Goal: Answer question/provide support: Share knowledge or assist other users

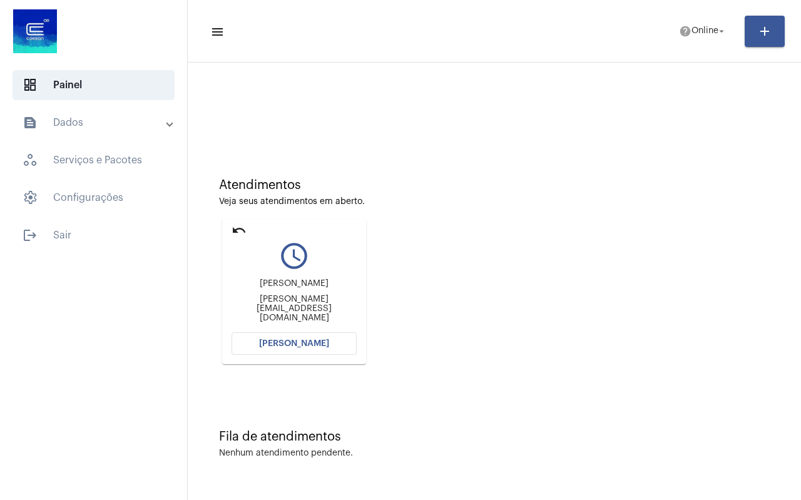
click at [238, 229] on mat-icon "undo" at bounding box center [239, 230] width 15 height 15
click at [235, 227] on mat-icon "undo" at bounding box center [239, 230] width 15 height 15
click at [237, 230] on mat-icon "undo" at bounding box center [239, 230] width 15 height 15
click at [238, 227] on mat-icon "undo" at bounding box center [239, 230] width 15 height 15
click at [237, 225] on mat-icon "undo" at bounding box center [239, 230] width 15 height 15
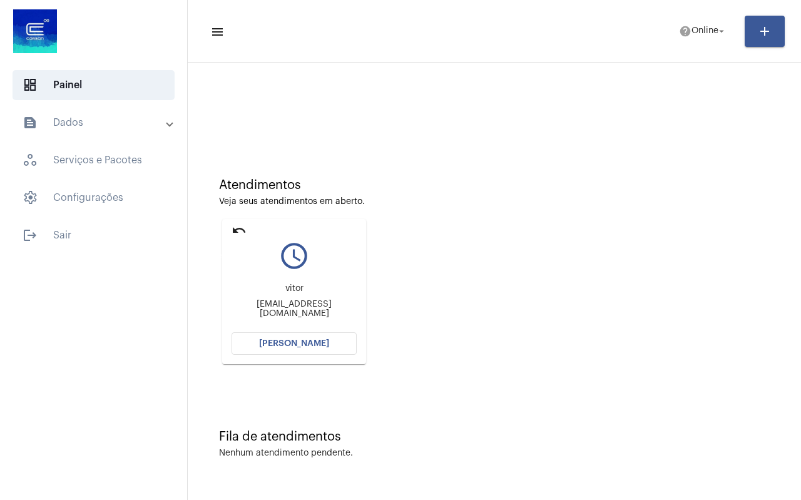
click at [237, 225] on mat-icon "undo" at bounding box center [239, 230] width 15 height 15
click at [240, 232] on mat-icon "undo" at bounding box center [239, 230] width 15 height 15
click at [238, 228] on mat-icon "undo" at bounding box center [239, 230] width 15 height 15
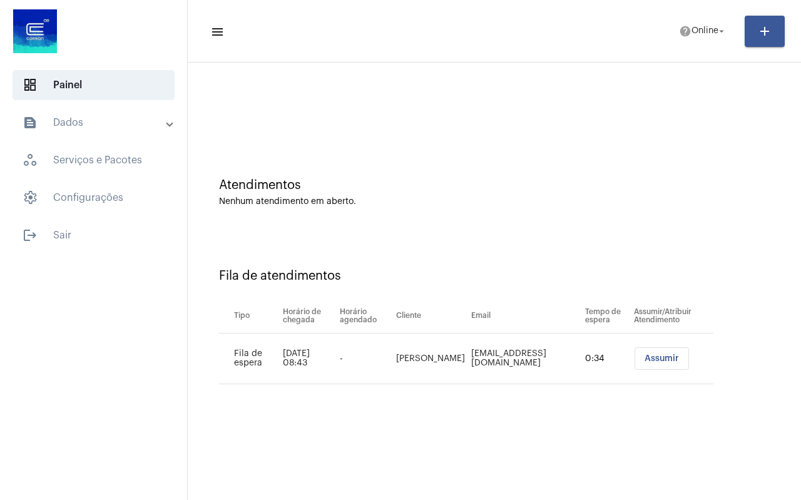
click at [660, 358] on span "Assumir" at bounding box center [662, 358] width 34 height 9
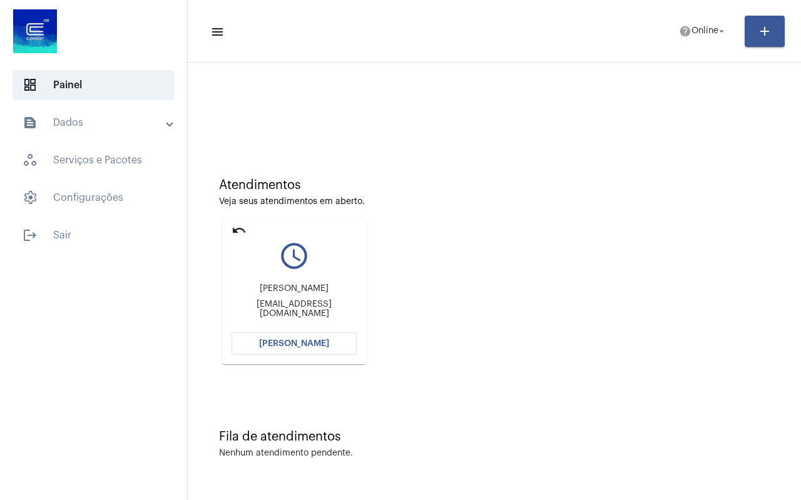
click at [295, 341] on span "[PERSON_NAME]" at bounding box center [294, 343] width 70 height 9
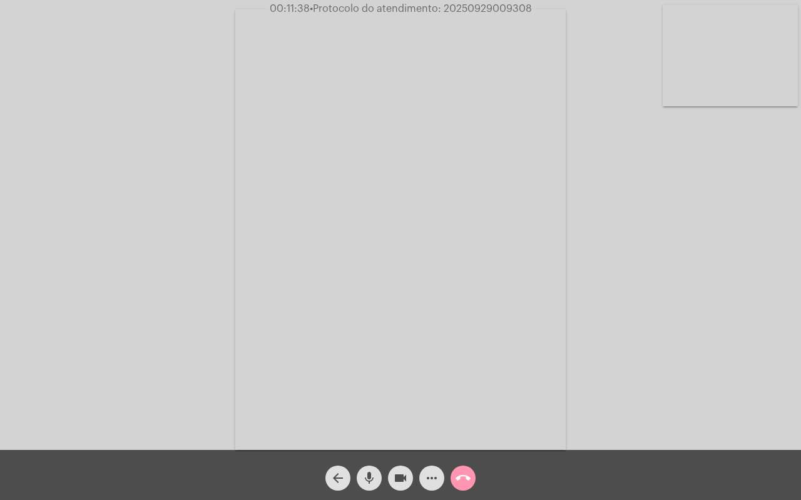
click at [466, 477] on mat-icon "call_end" at bounding box center [463, 478] width 15 height 15
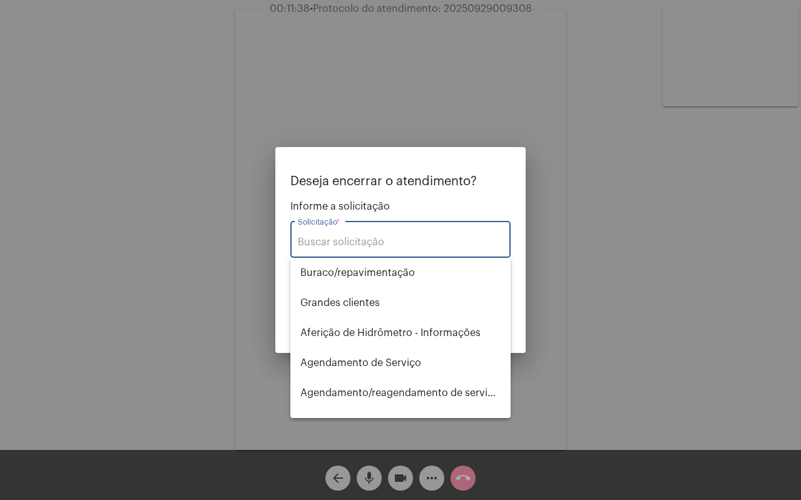
click at [354, 237] on input "Solicitação *" at bounding box center [400, 242] width 205 height 11
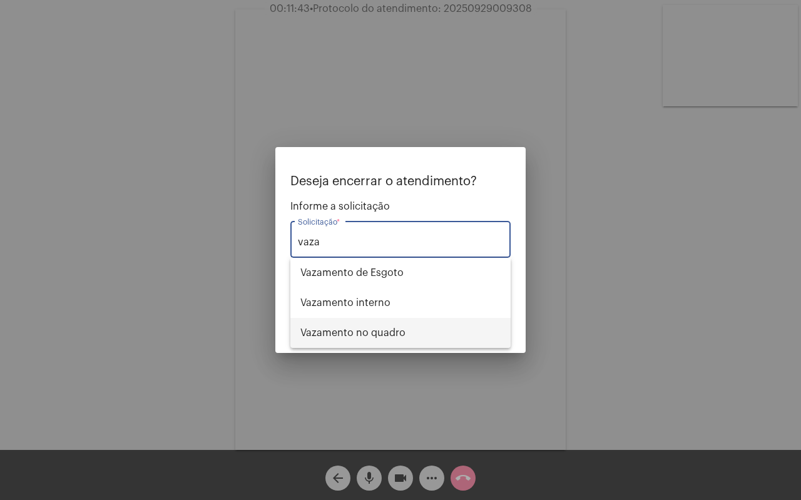
click at [382, 326] on span "Vazamento no quadro" at bounding box center [400, 333] width 200 height 30
type input "Vazamento no quadro"
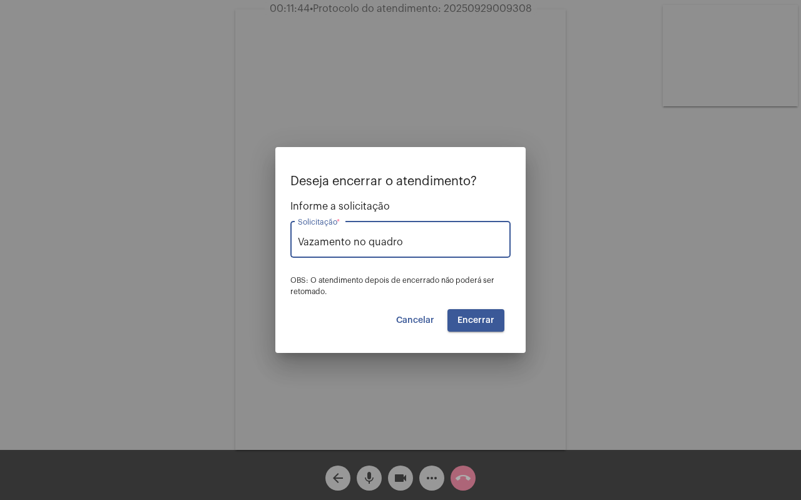
click at [479, 320] on span "Encerrar" at bounding box center [475, 320] width 37 height 9
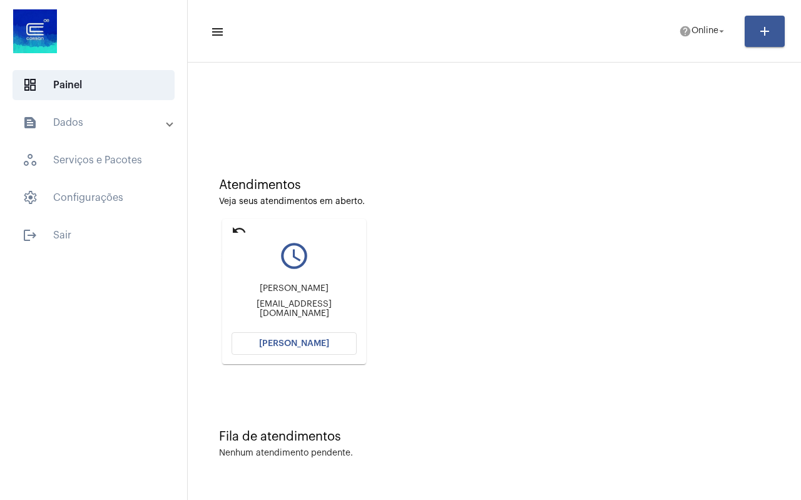
click at [238, 225] on mat-icon "undo" at bounding box center [239, 230] width 15 height 15
click at [238, 228] on mat-icon "undo" at bounding box center [239, 230] width 15 height 15
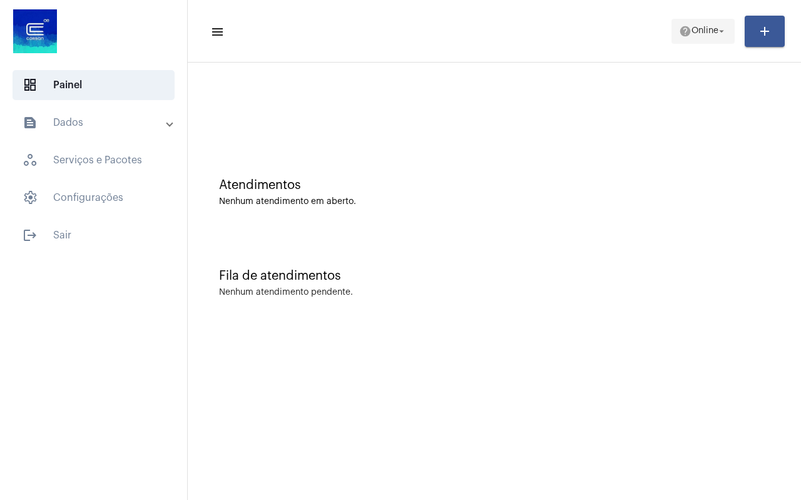
click at [700, 31] on span "Online" at bounding box center [704, 31] width 27 height 9
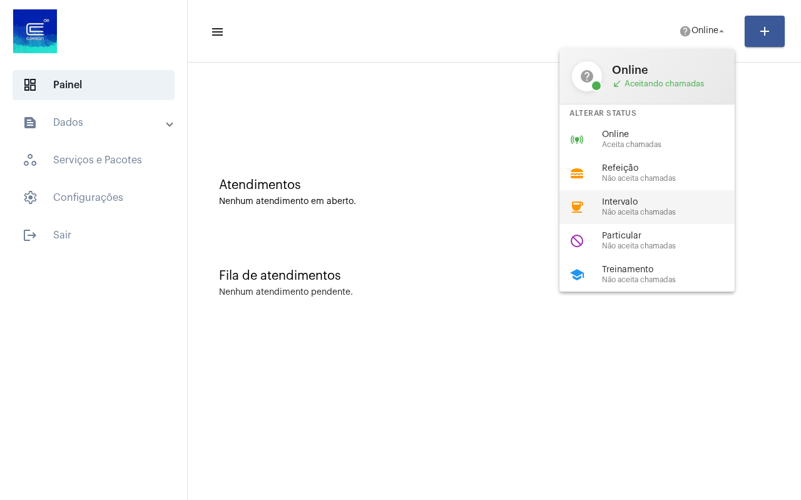
click at [638, 203] on span "Intervalo" at bounding box center [673, 202] width 143 height 9
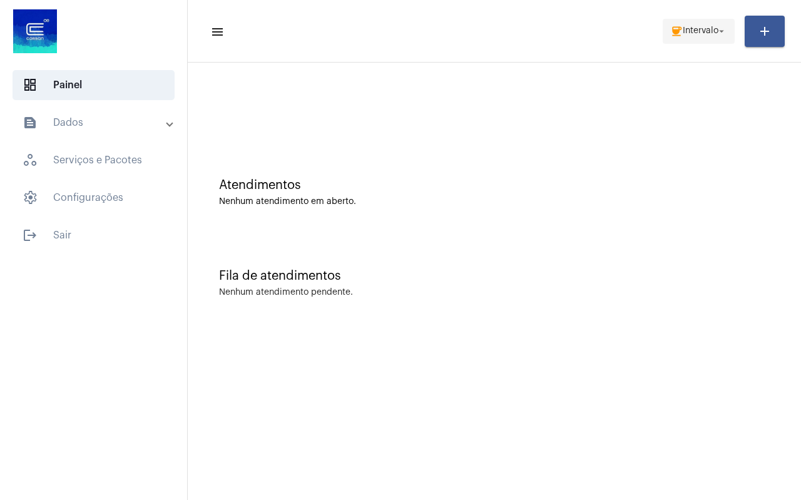
click at [701, 32] on span "Intervalo" at bounding box center [701, 31] width 36 height 9
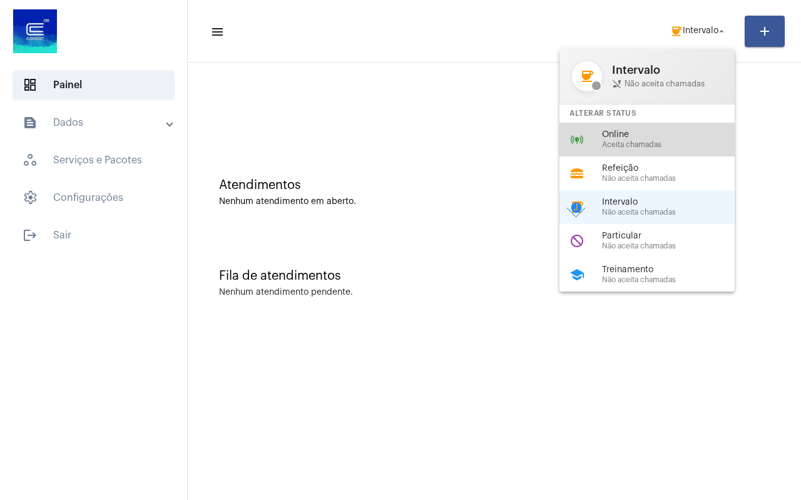
click at [653, 146] on span "Aceita chamadas" at bounding box center [673, 145] width 143 height 8
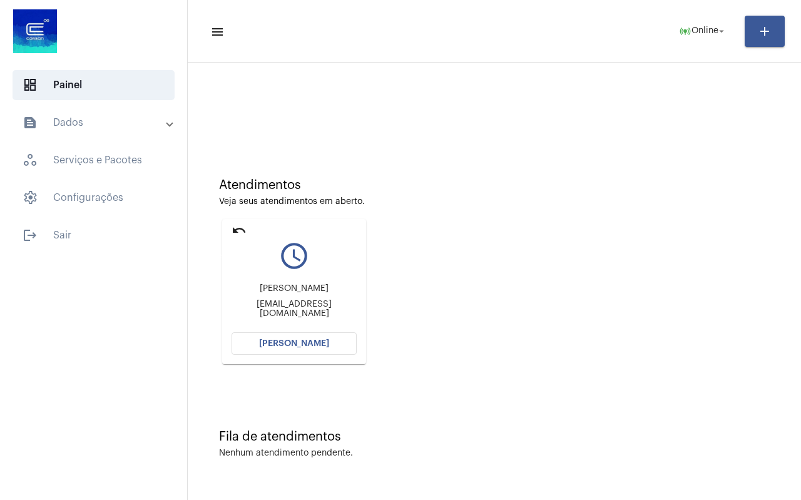
click at [245, 232] on mat-icon "undo" at bounding box center [239, 230] width 15 height 15
click at [236, 231] on mat-icon "undo" at bounding box center [239, 230] width 15 height 15
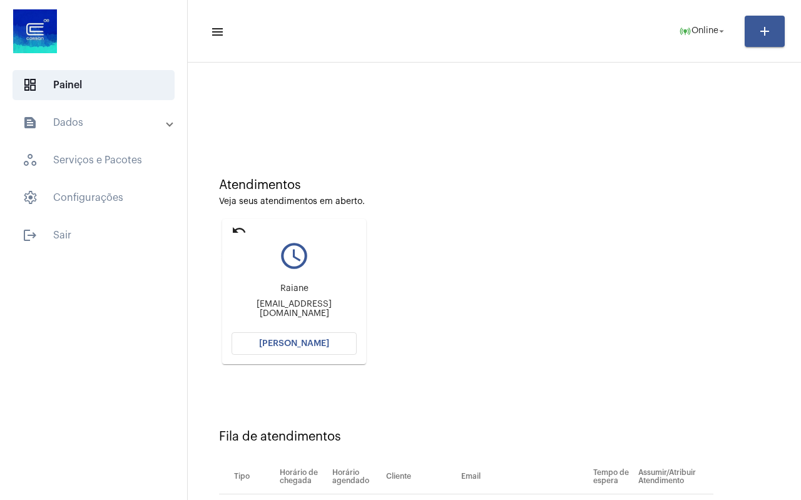
click at [236, 231] on mat-icon "undo" at bounding box center [239, 230] width 15 height 15
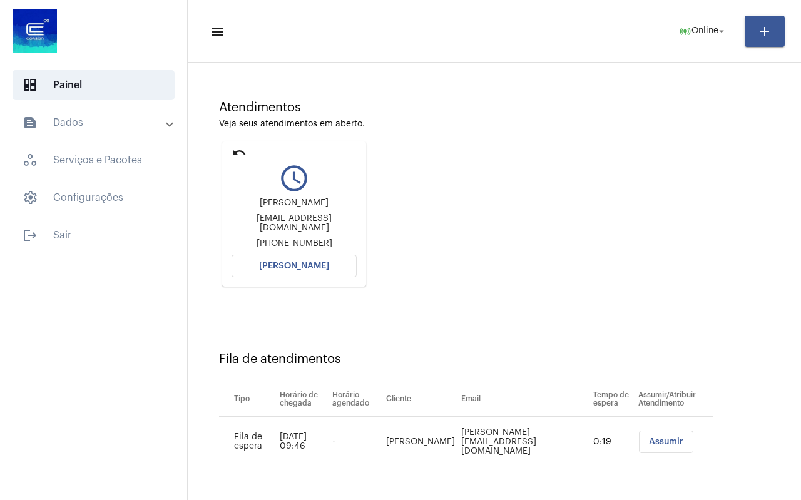
scroll to position [79, 0]
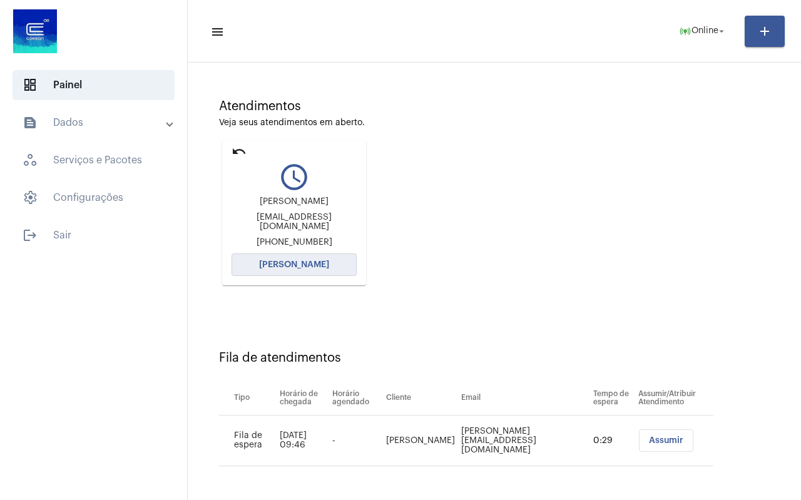
click at [306, 267] on span "[PERSON_NAME]" at bounding box center [294, 264] width 70 height 9
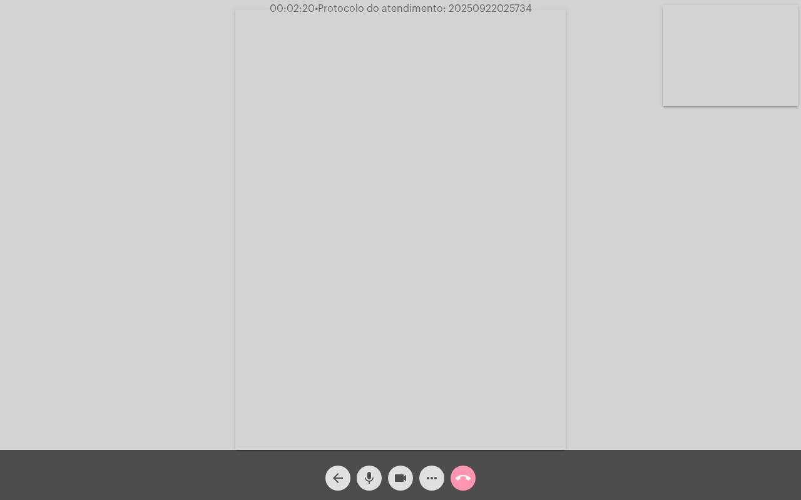
click at [429, 484] on mat-icon "more_horiz" at bounding box center [431, 478] width 15 height 15
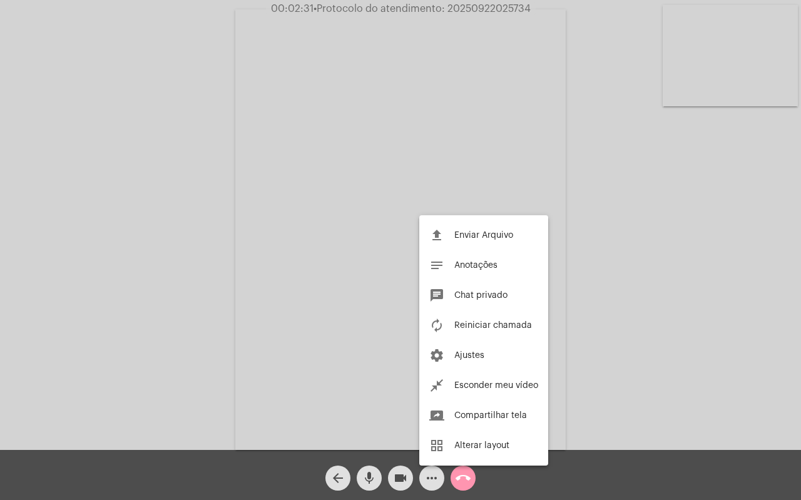
click at [609, 272] on div at bounding box center [400, 250] width 801 height 500
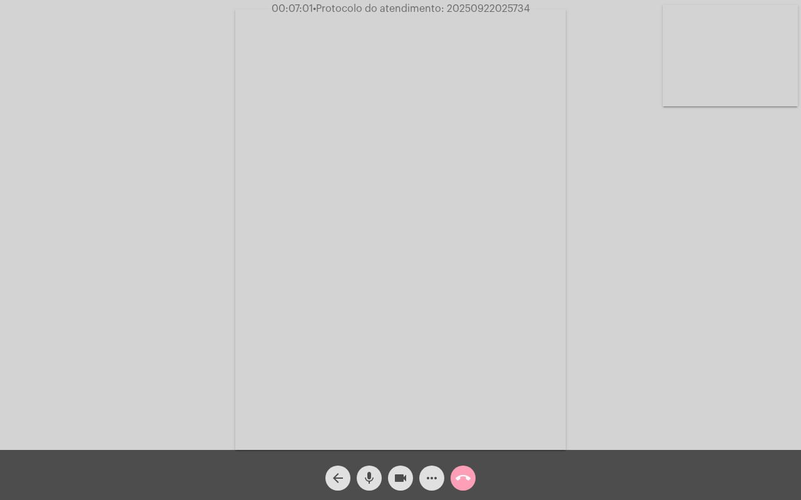
click at [473, 476] on button "call_end" at bounding box center [463, 478] width 25 height 25
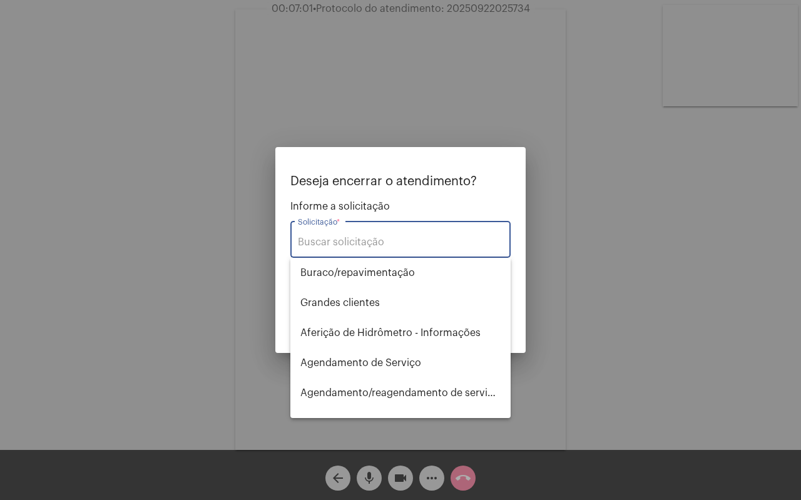
click at [373, 240] on input "Solicitação *" at bounding box center [400, 242] width 205 height 11
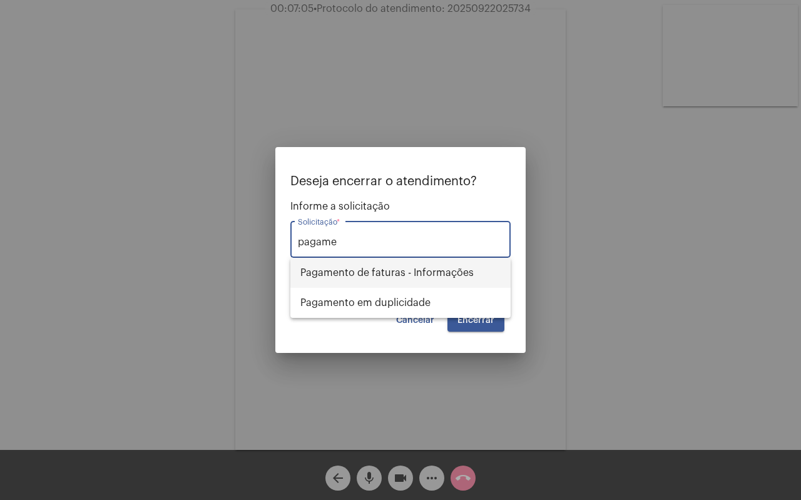
click at [383, 271] on span "Pagamento de faturas - Informações" at bounding box center [400, 273] width 200 height 30
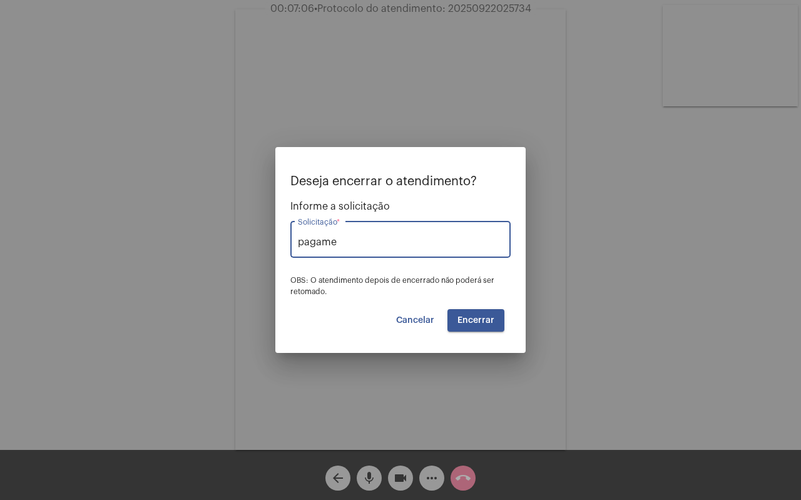
type input "Pagamento de faturas - Informações"
click at [483, 317] on span "Encerrar" at bounding box center [475, 320] width 37 height 9
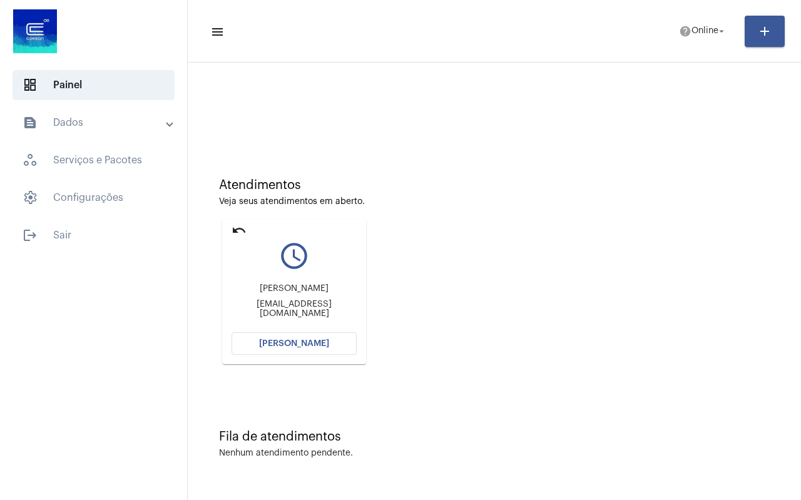
click at [234, 233] on mat-icon "undo" at bounding box center [239, 230] width 15 height 15
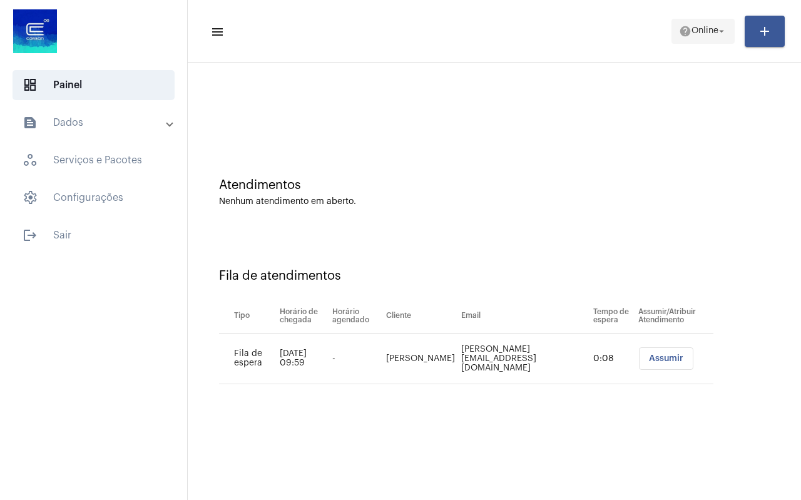
click at [691, 29] on span "Online" at bounding box center [704, 31] width 27 height 9
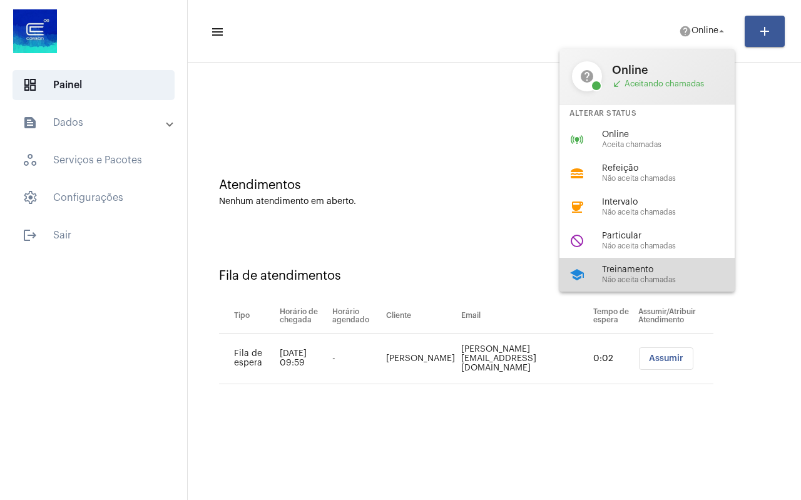
click at [636, 272] on span "Treinamento" at bounding box center [673, 269] width 143 height 9
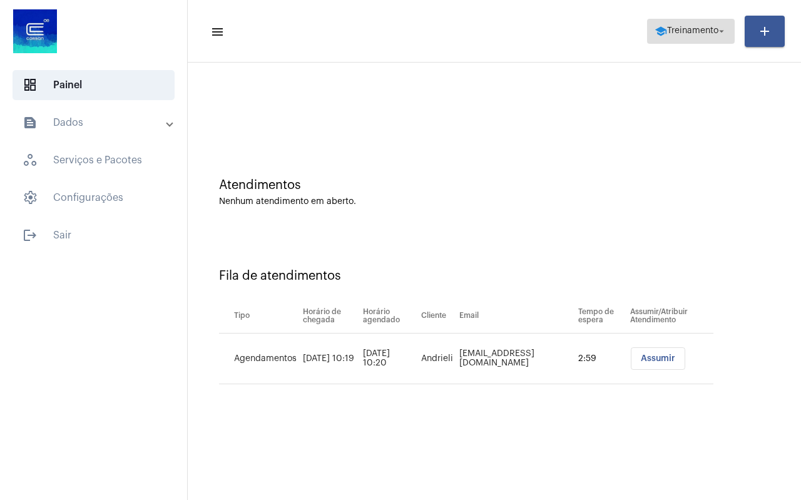
click at [670, 41] on span "school Treinamento arrow_drop_down" at bounding box center [691, 30] width 73 height 23
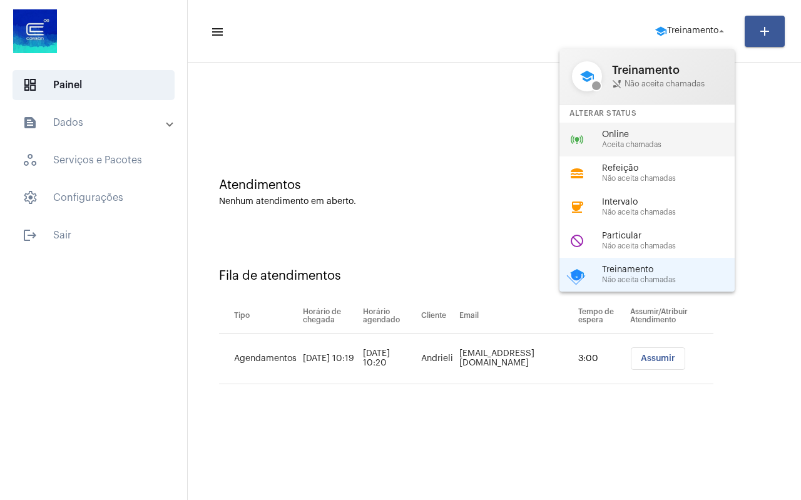
click at [647, 138] on span "Online" at bounding box center [673, 134] width 143 height 9
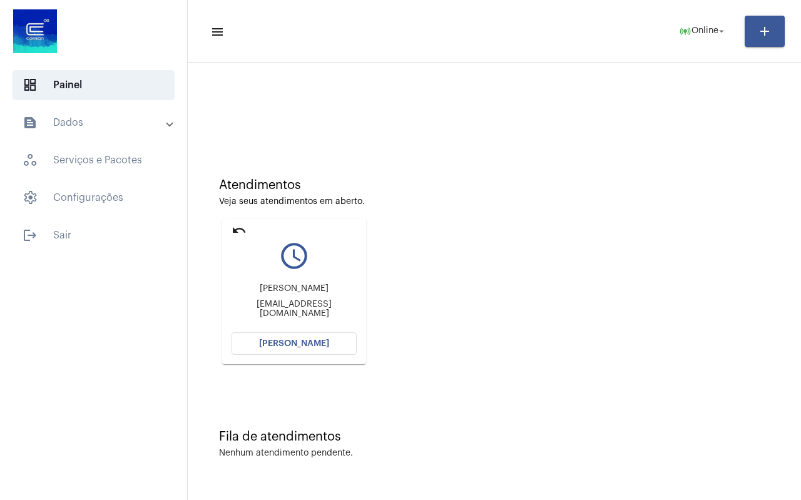
click at [242, 228] on mat-icon "undo" at bounding box center [239, 230] width 15 height 15
click at [239, 223] on mat-icon "undo" at bounding box center [239, 230] width 15 height 15
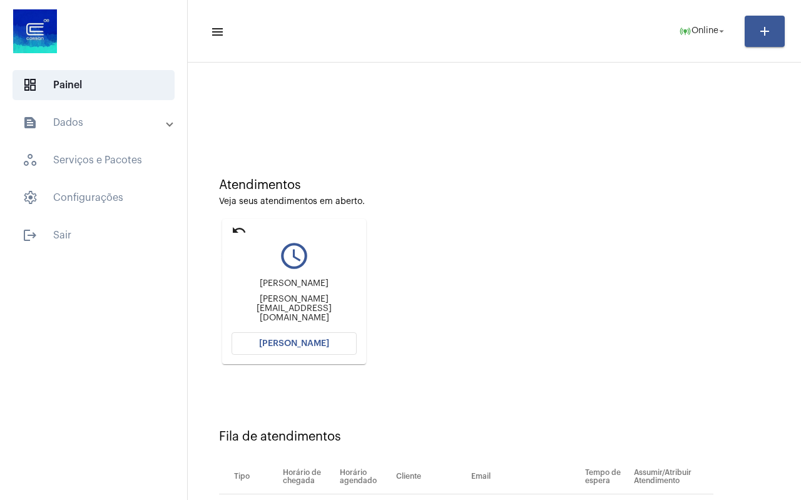
click at [239, 223] on mat-icon "undo" at bounding box center [239, 230] width 15 height 15
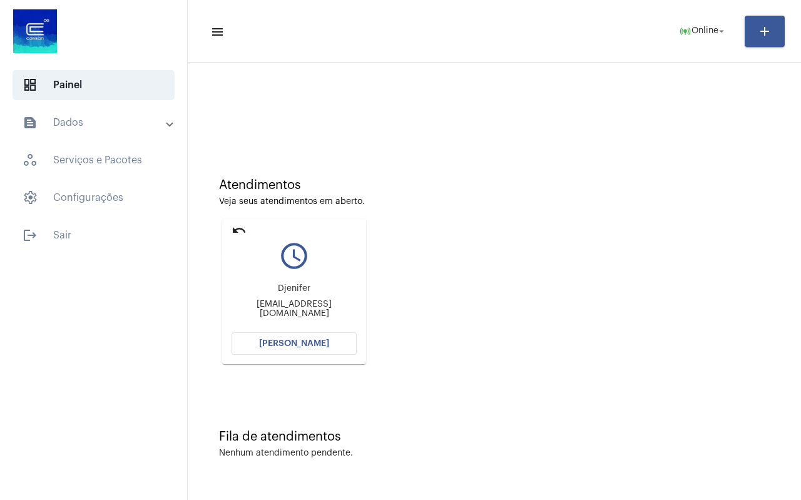
click at [239, 223] on mat-icon "undo" at bounding box center [239, 230] width 15 height 15
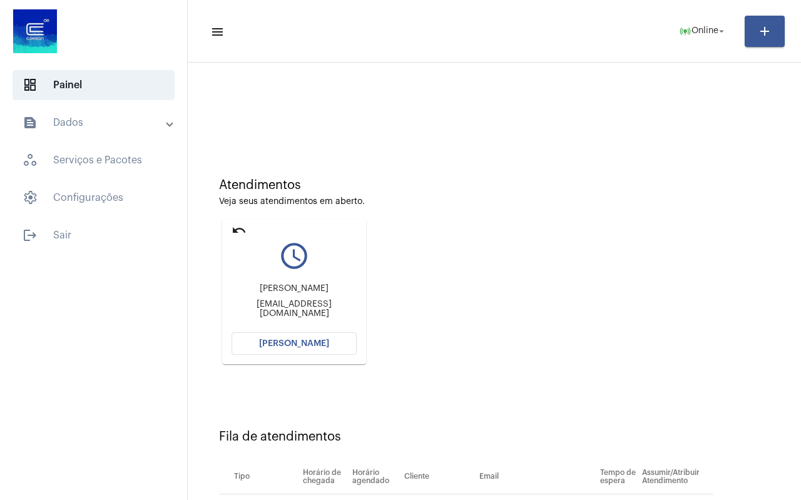
click at [239, 227] on mat-icon "undo" at bounding box center [239, 230] width 15 height 15
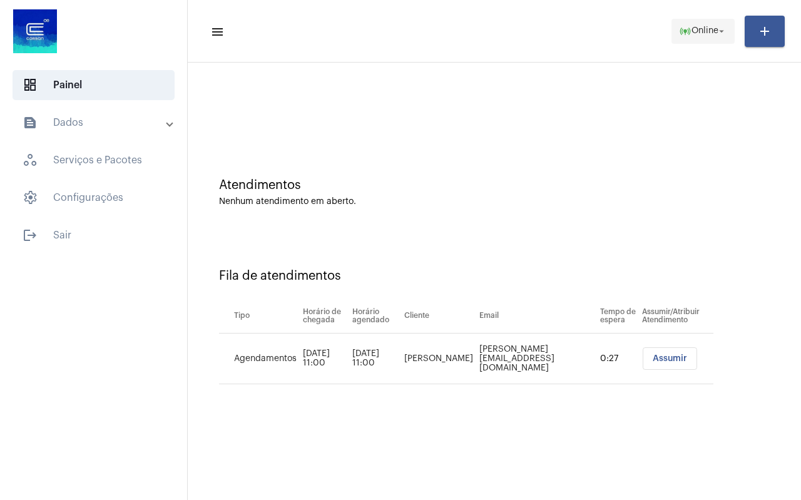
click at [696, 34] on span "Online" at bounding box center [704, 31] width 27 height 9
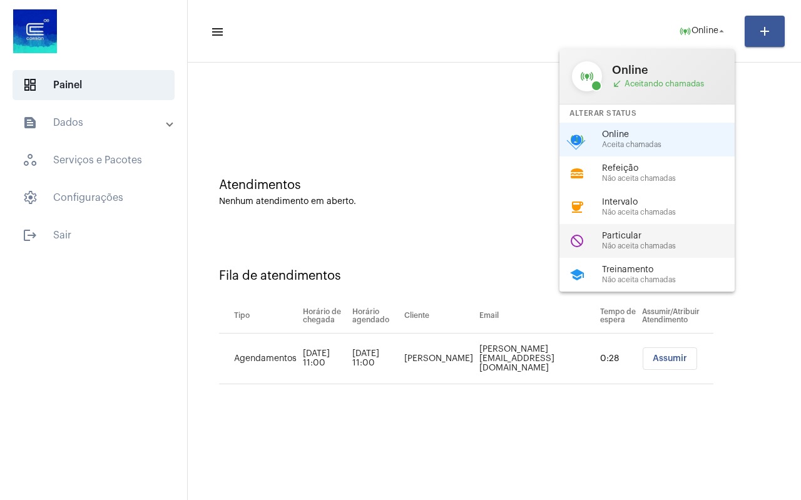
click at [627, 230] on div "do_not_disturb Particular Não aceita chamadas" at bounding box center [656, 241] width 195 height 34
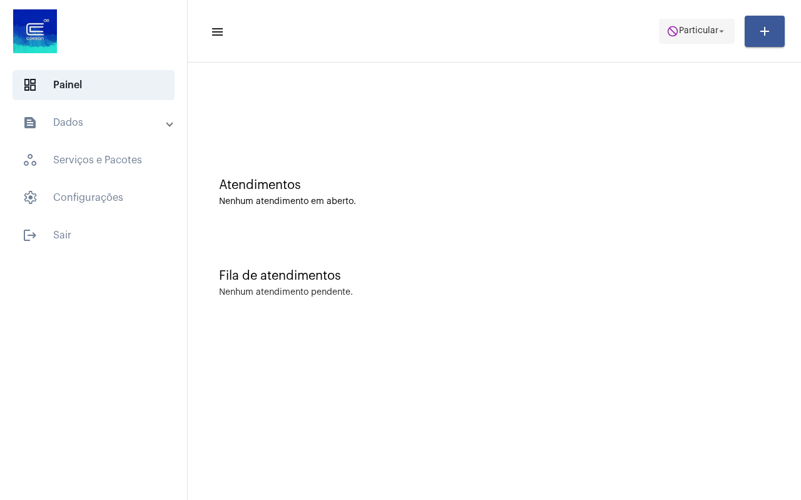
click at [700, 31] on span "Particular" at bounding box center [698, 31] width 39 height 9
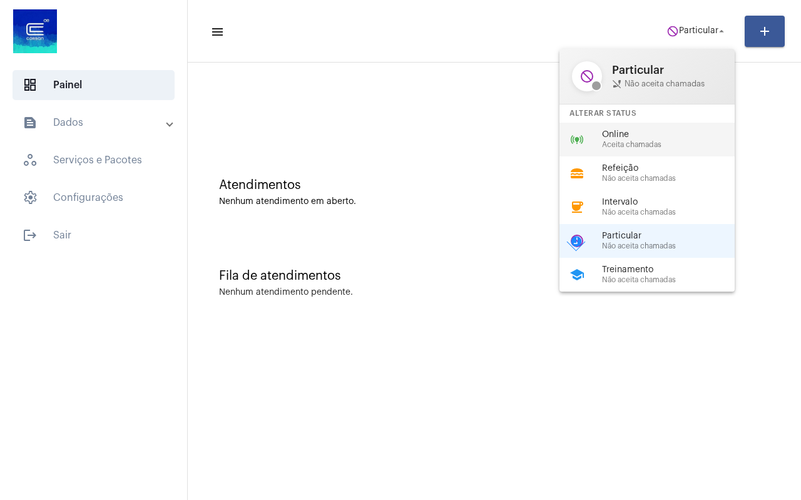
click at [641, 135] on span "Online" at bounding box center [673, 134] width 143 height 9
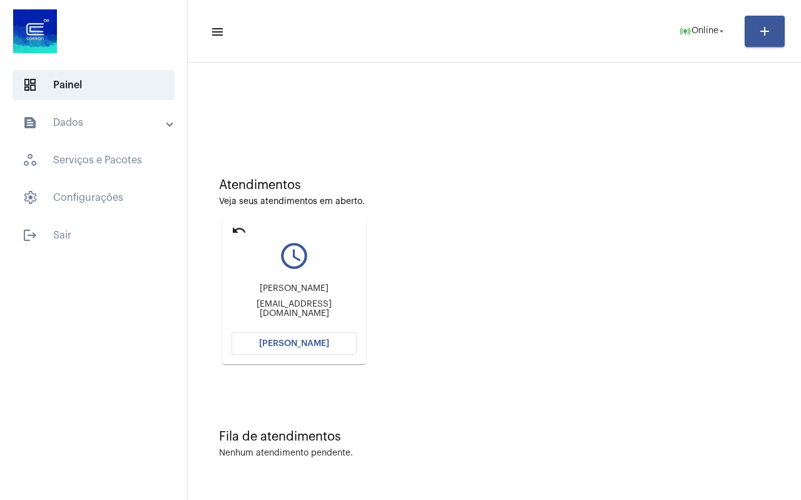
click at [242, 228] on mat-icon "undo" at bounding box center [239, 230] width 15 height 15
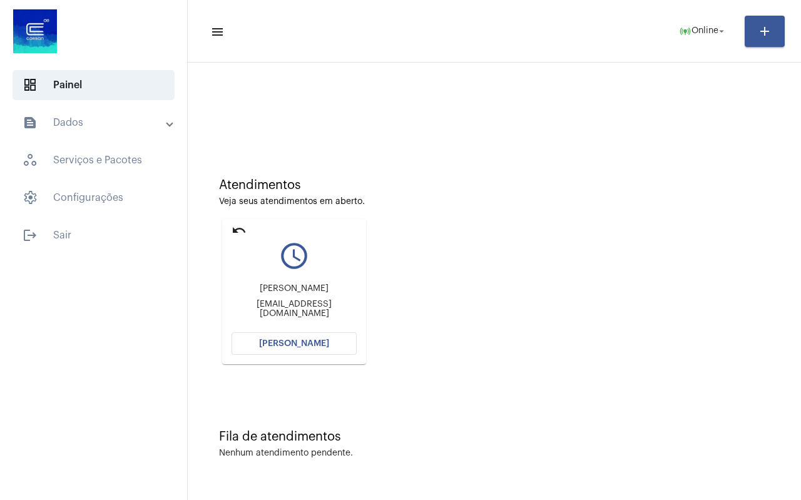
click at [242, 228] on mat-icon "undo" at bounding box center [239, 230] width 15 height 15
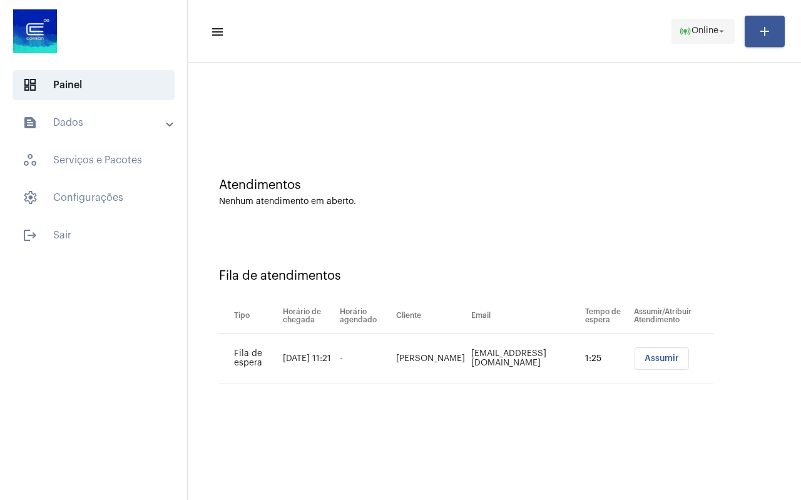
click at [706, 33] on span "Online" at bounding box center [704, 31] width 27 height 9
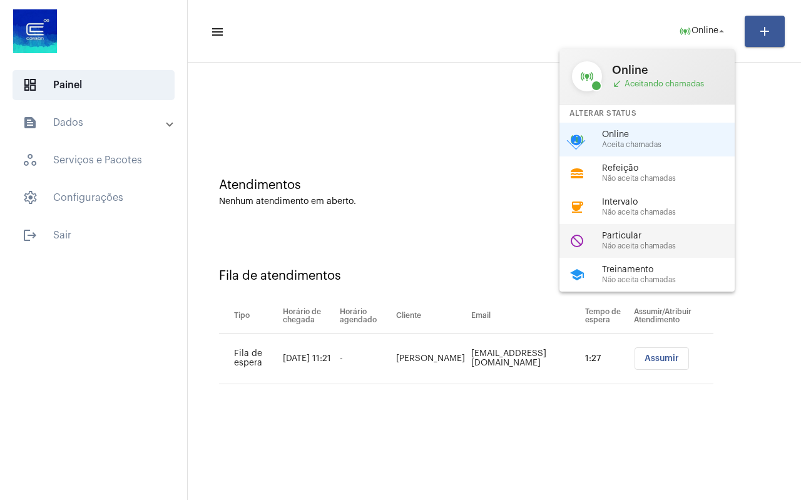
click at [651, 242] on span "Não aceita chamadas" at bounding box center [673, 246] width 143 height 8
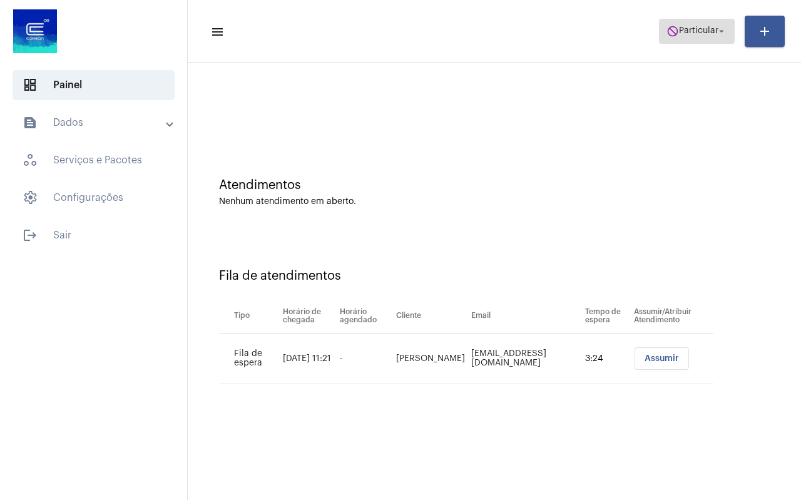
click at [673, 34] on mat-icon "do_not_disturb" at bounding box center [672, 31] width 13 height 13
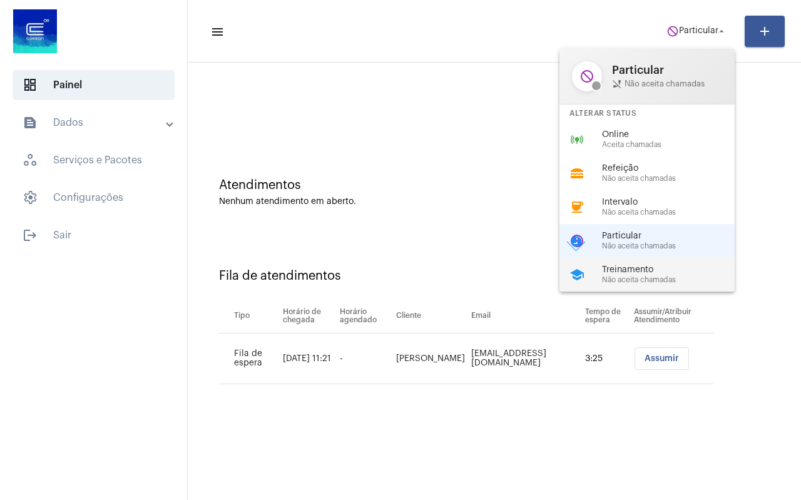
click at [635, 270] on span "Treinamento" at bounding box center [673, 269] width 143 height 9
